Goal: Task Accomplishment & Management: Manage account settings

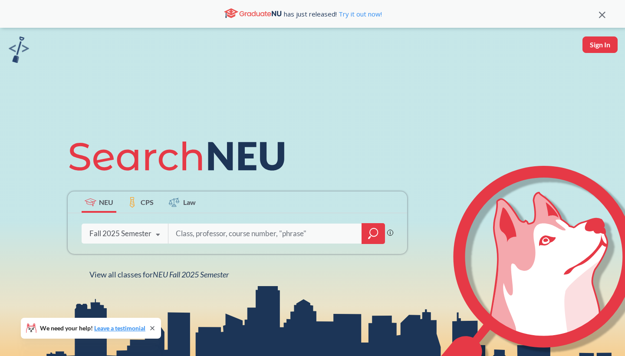
click at [594, 52] on button "Sign In" at bounding box center [599, 44] width 35 height 16
select select "US"
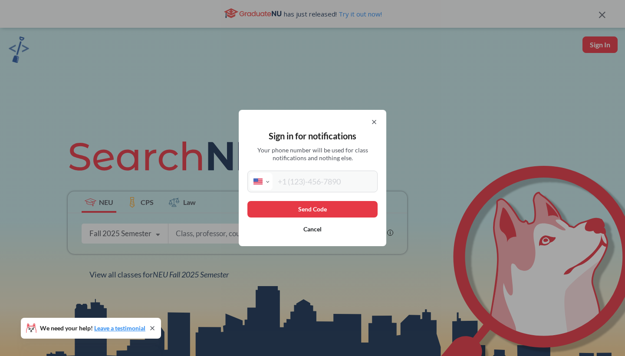
click at [325, 178] on input "tel" at bounding box center [323, 181] width 103 height 17
type input "[PHONE_NUMBER]"
click at [329, 213] on button "Send Code" at bounding box center [312, 209] width 130 height 16
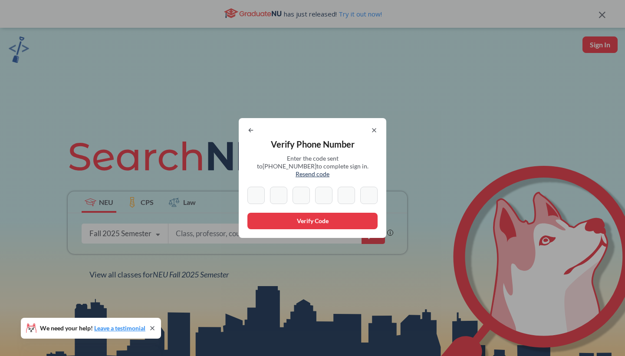
type input "9"
type input "7"
type input "6"
type input "0"
type input "2"
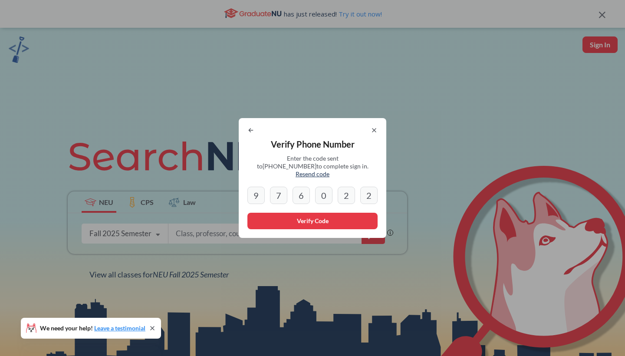
type input "2"
click at [325, 219] on button "Verify Code" at bounding box center [312, 221] width 130 height 16
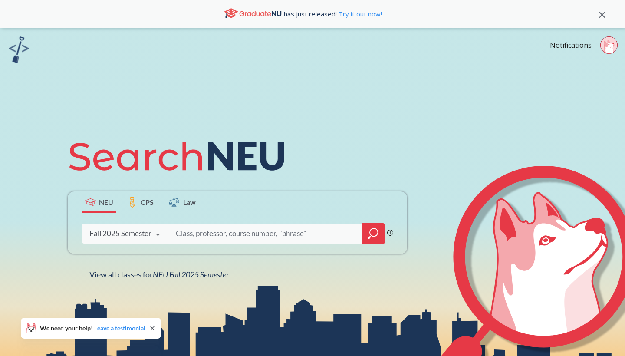
click at [331, 232] on input "search" at bounding box center [265, 233] width 180 height 18
